Goal: Find specific page/section: Locate a particular part of the current website

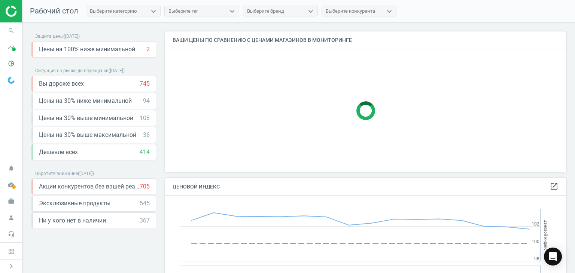
scroll to position [184, 406]
click at [12, 30] on icon "search" at bounding box center [11, 31] width 14 height 14
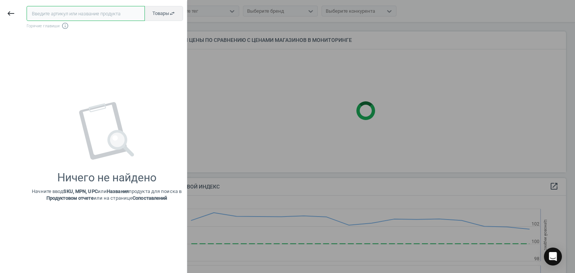
paste input "602984"
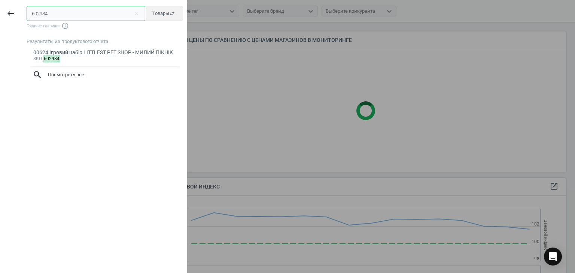
type input "602984"
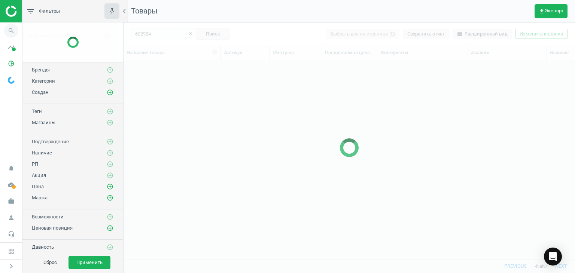
scroll to position [187, 445]
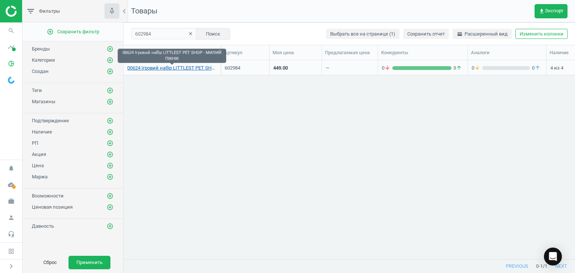
click at [153, 70] on link "00624 Ігровий набір LITTLEST PET SHOP - МИЛИЙ ПІКНІК" at bounding box center [171, 68] width 89 height 7
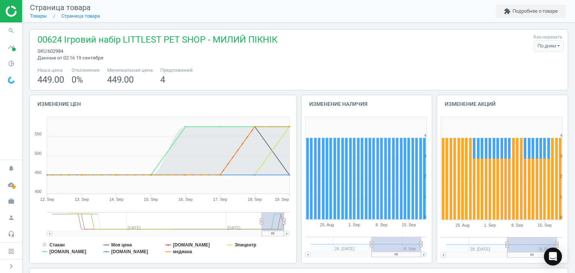
drag, startPoint x: 188, startPoint y: 221, endPoint x: 273, endPoint y: 225, distance: 85.0
click at [273, 225] on g at bounding box center [168, 224] width 242 height 24
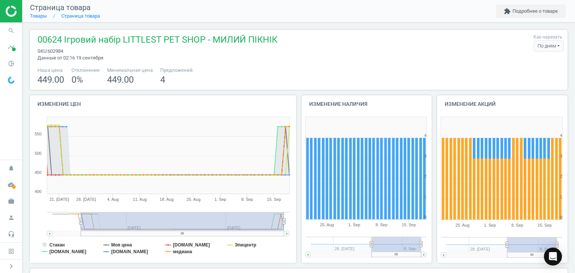
drag, startPoint x: 260, startPoint y: 222, endPoint x: 81, endPoint y: 220, distance: 179.6
click at [81, 220] on icon at bounding box center [80, 222] width 3 height 6
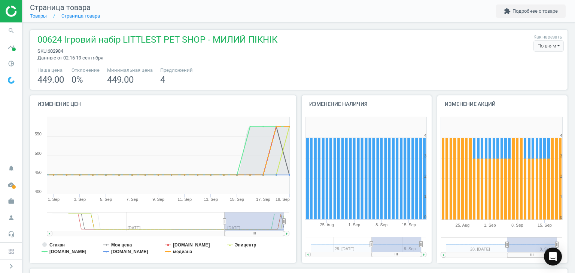
drag, startPoint x: 81, startPoint y: 220, endPoint x: 225, endPoint y: 228, distance: 144.3
click at [225, 228] on g at bounding box center [168, 224] width 242 height 24
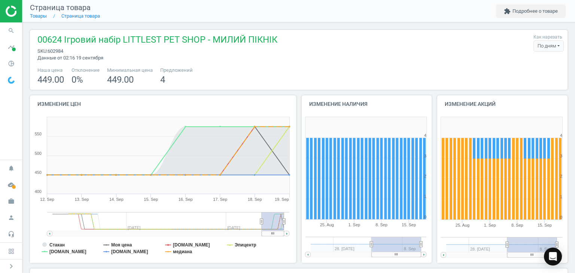
drag, startPoint x: 226, startPoint y: 222, endPoint x: 277, endPoint y: 220, distance: 50.5
click at [277, 220] on g at bounding box center [168, 224] width 242 height 24
